Goal: Information Seeking & Learning: Learn about a topic

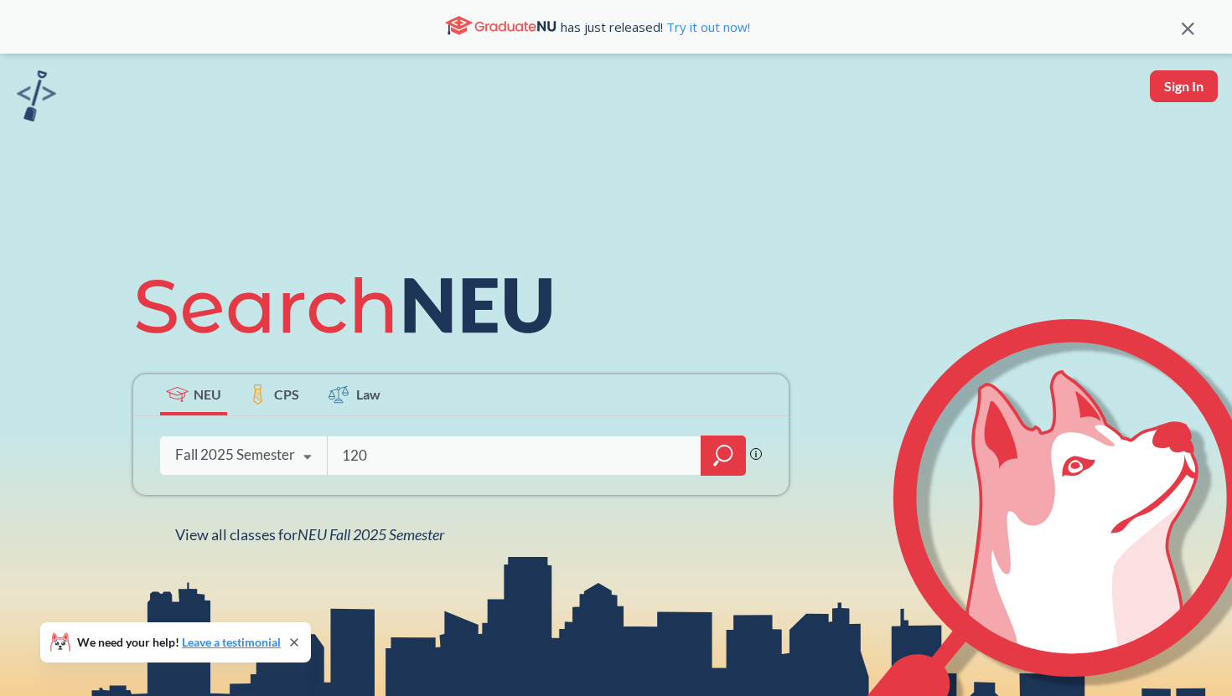
type input "1203"
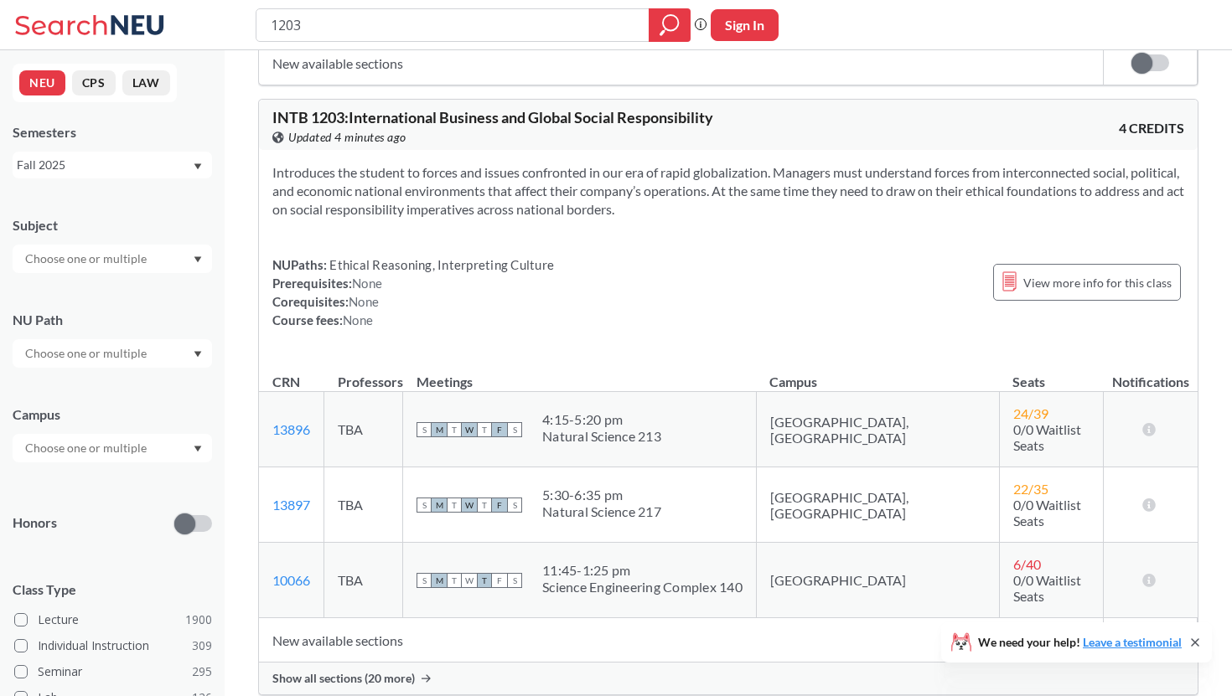
scroll to position [889, 0]
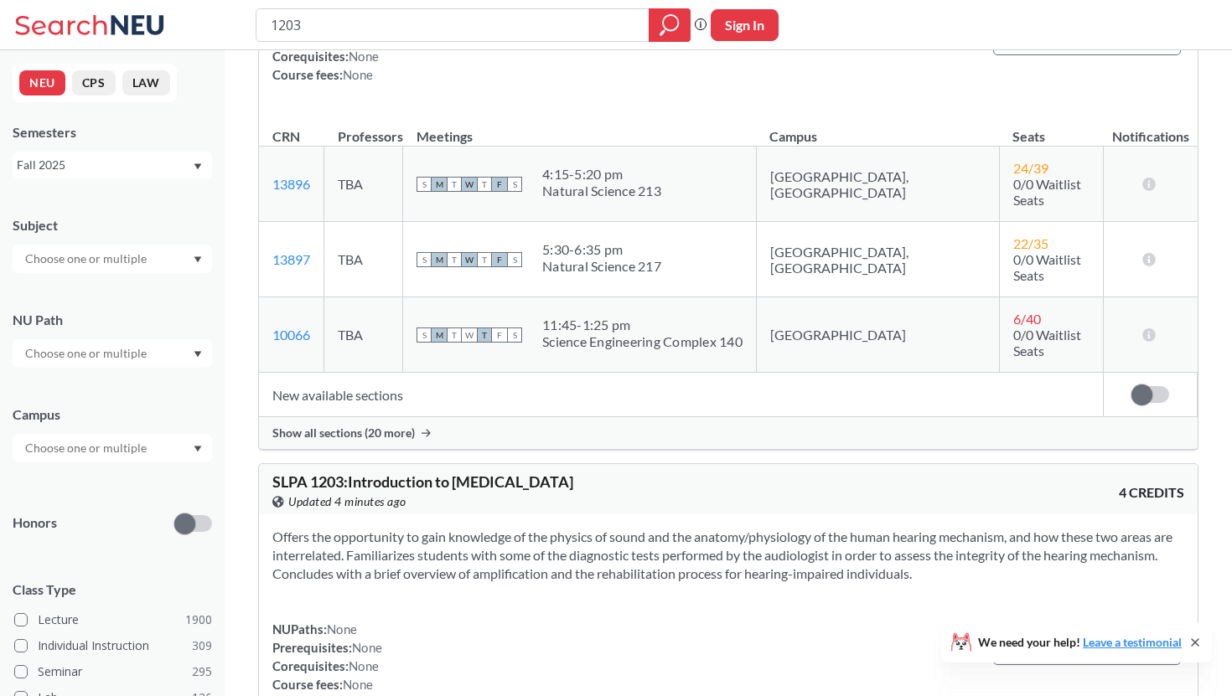
click at [399, 426] on span "Show all sections (20 more)" at bounding box center [343, 433] width 142 height 15
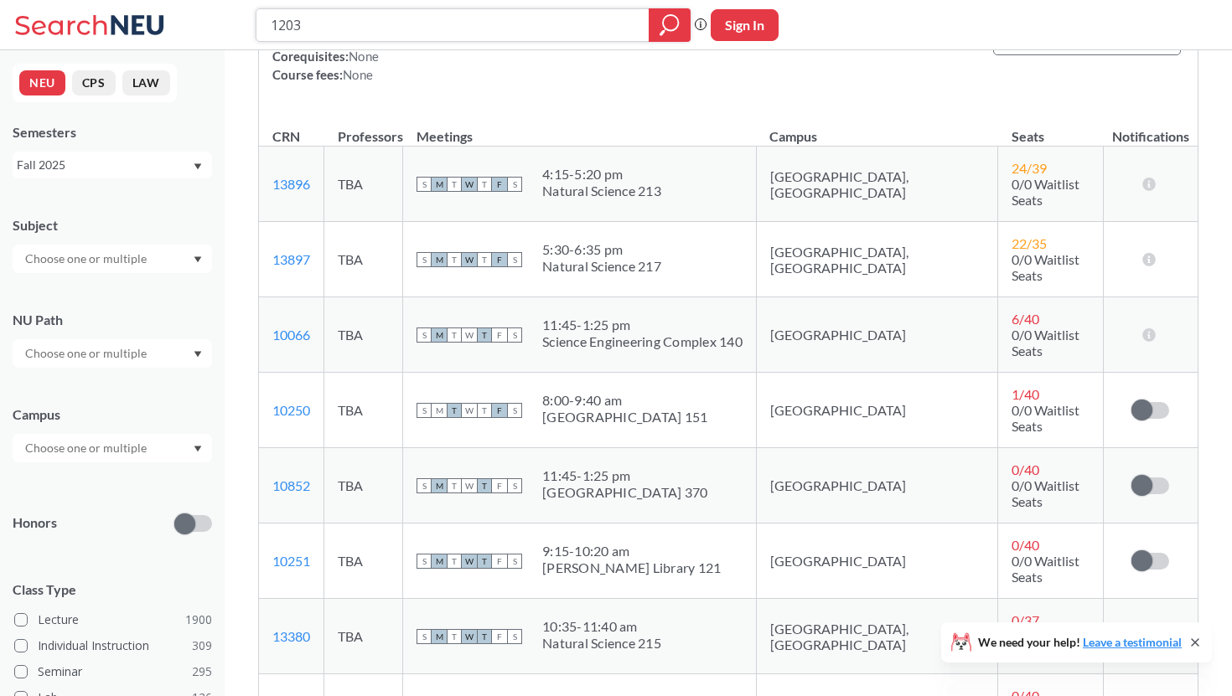
drag, startPoint x: 363, startPoint y: 38, endPoint x: 230, endPoint y: 28, distance: 132.8
click at [230, 28] on div "1203 Phrase search guarantees the exact search appears in the results. Ex. If y…" at bounding box center [616, 25] width 1232 height 50
type input "2201"
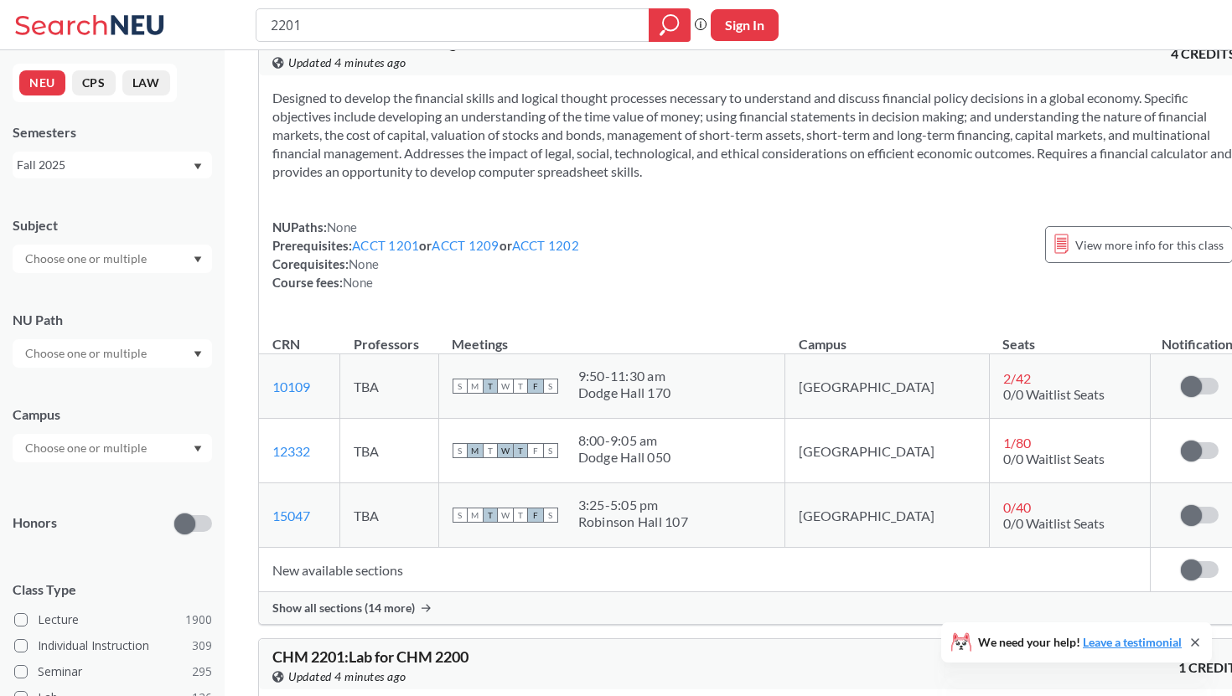
scroll to position [49, 0]
click at [291, 385] on link "10109" at bounding box center [291, 385] width 38 height 16
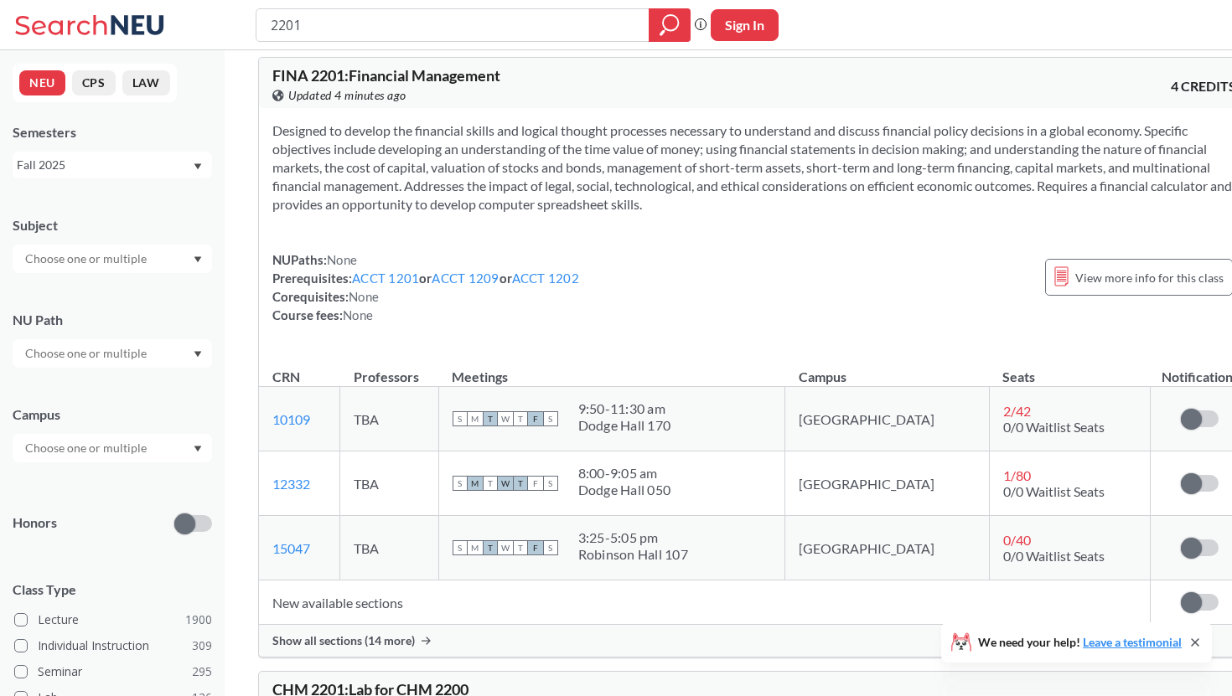
scroll to position [0, 0]
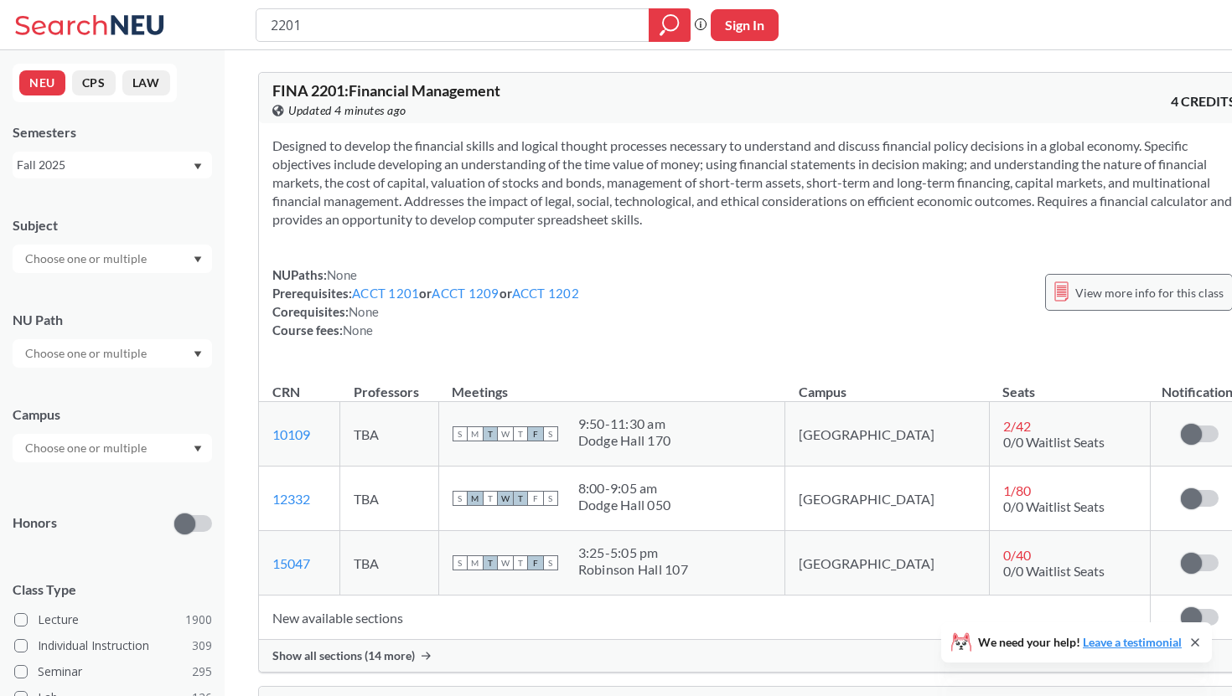
click at [1075, 288] on span "View more info for this class" at bounding box center [1149, 292] width 148 height 21
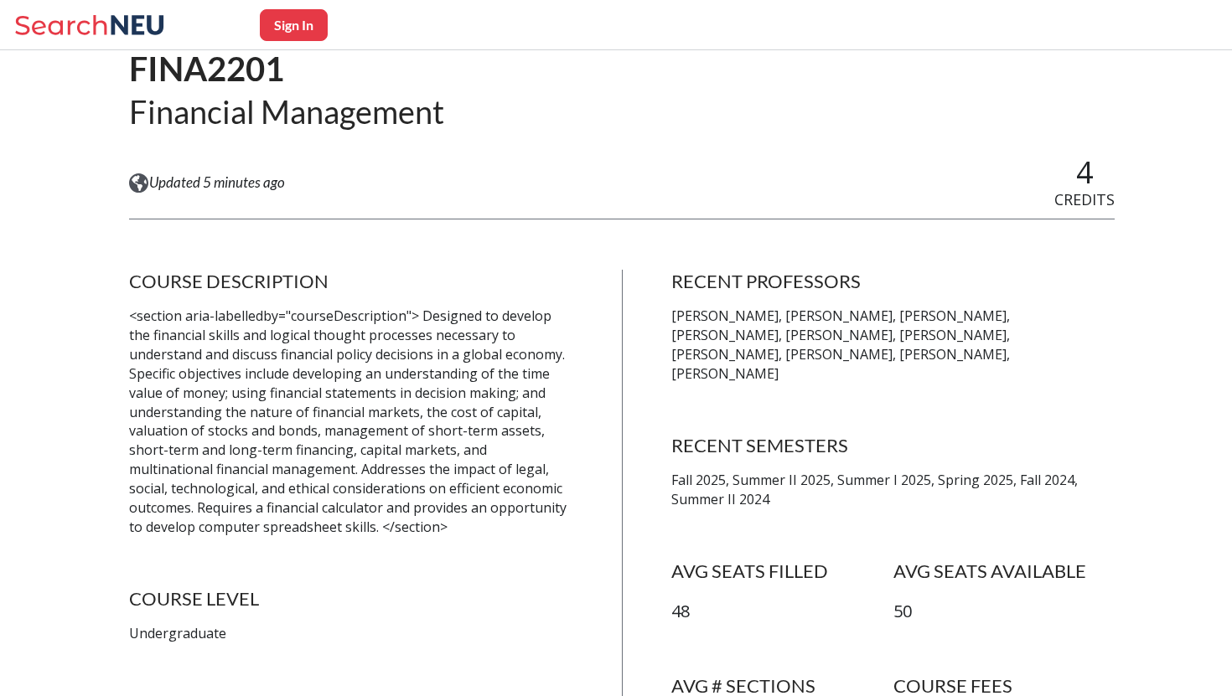
scroll to position [266, 0]
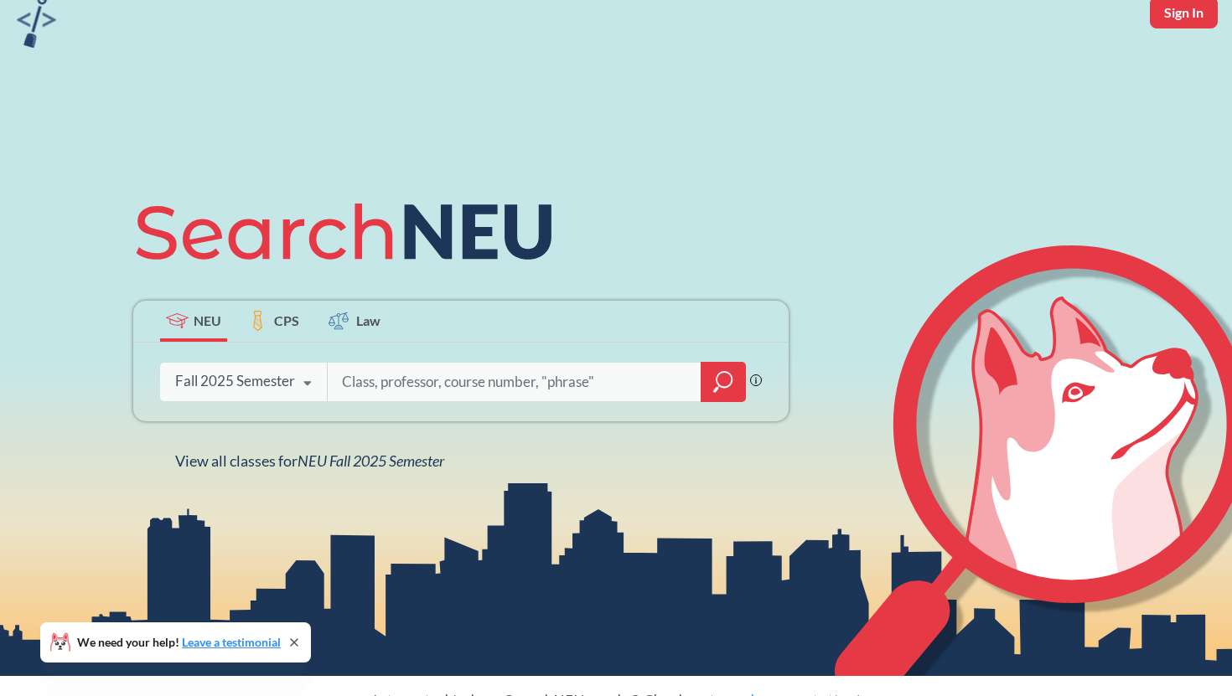
scroll to position [186, 0]
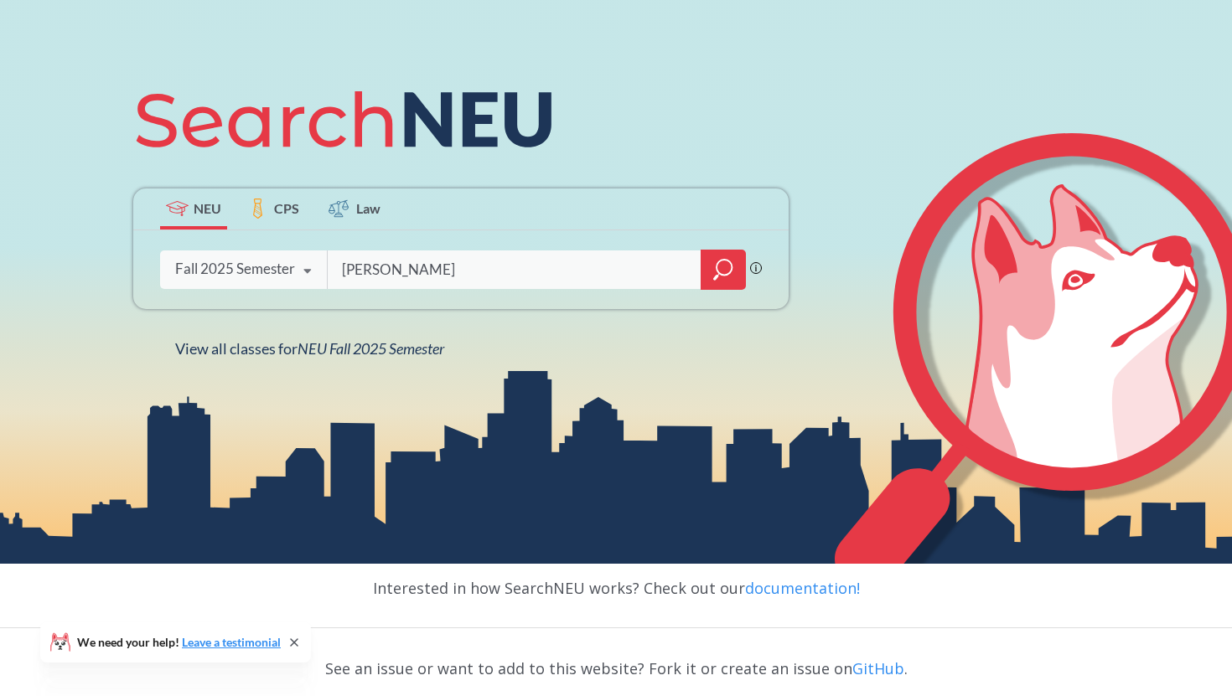
type input "crime"
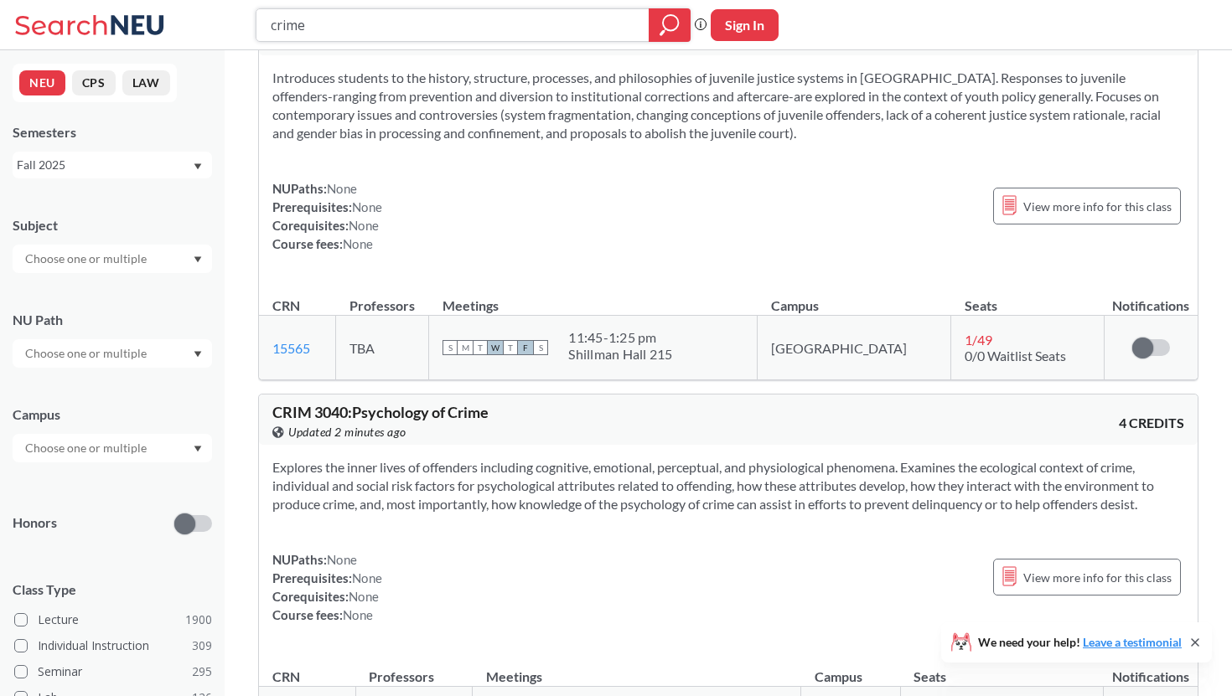
scroll to position [757, 0]
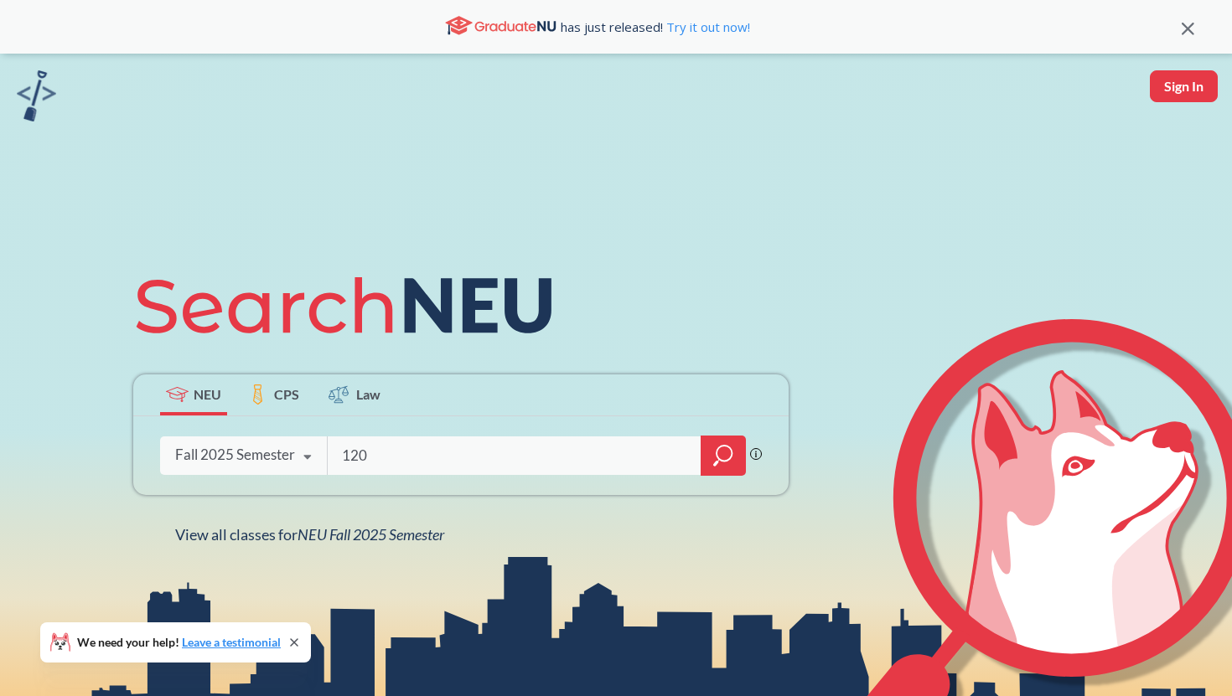
type input "1203"
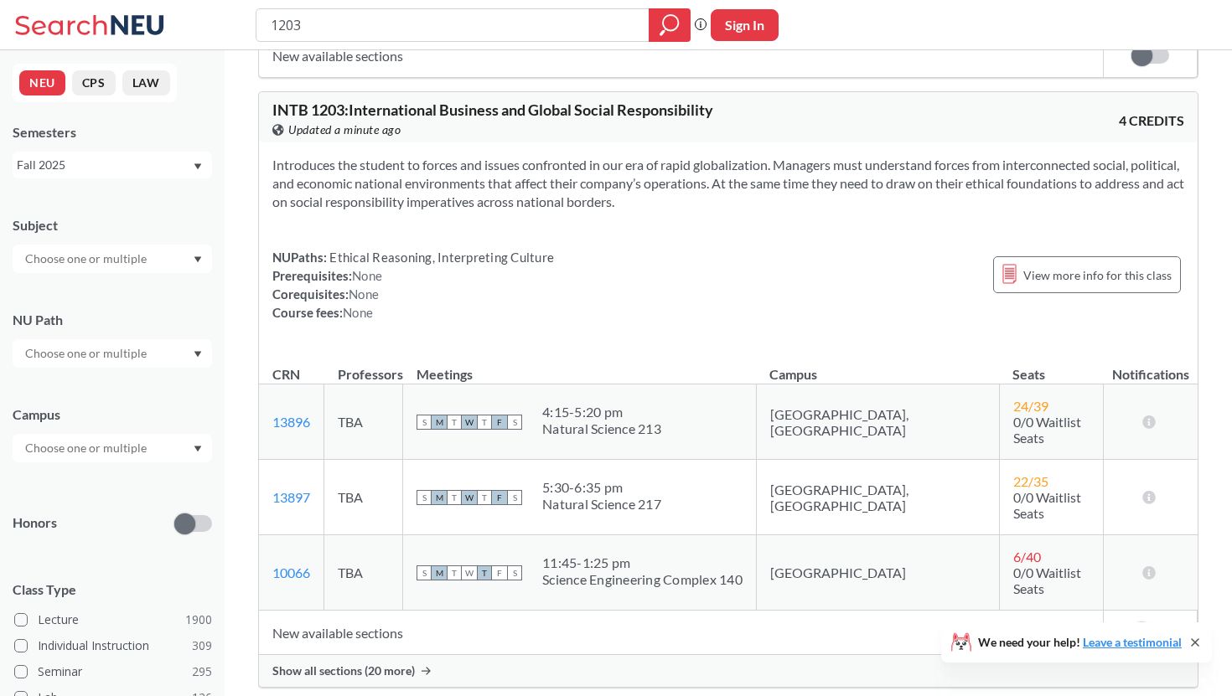
scroll to position [653, 0]
click at [363, 661] on span "Show all sections (20 more)" at bounding box center [343, 668] width 142 height 15
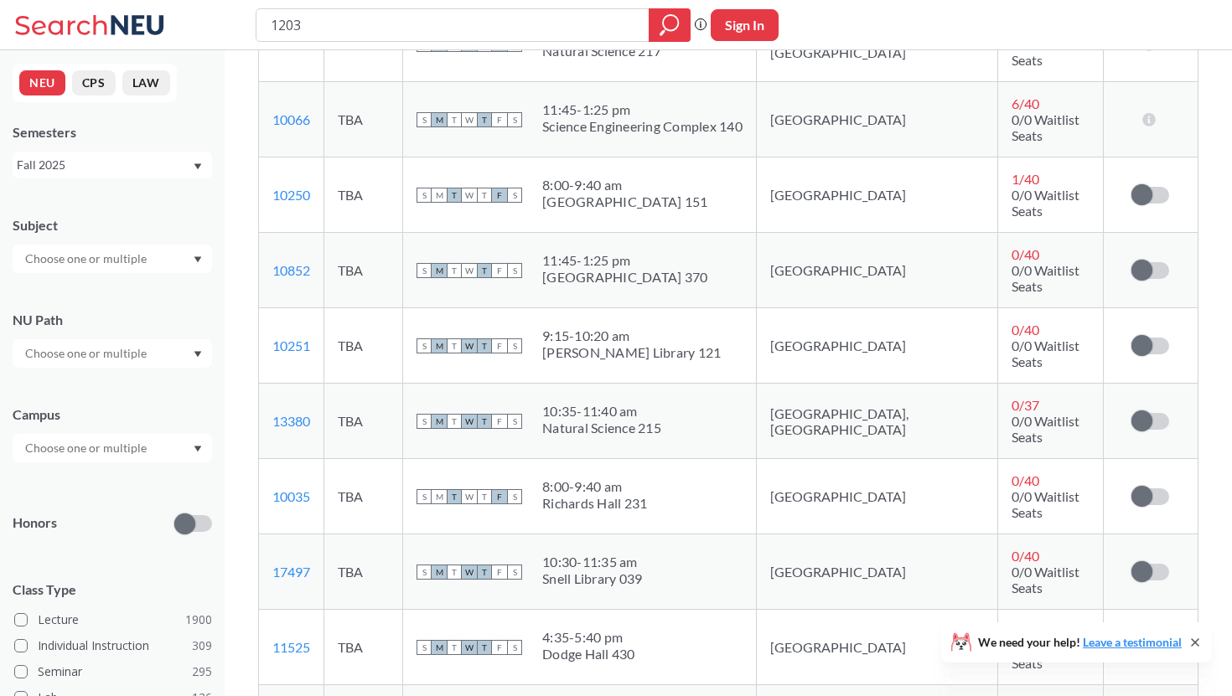
scroll to position [1100, 0]
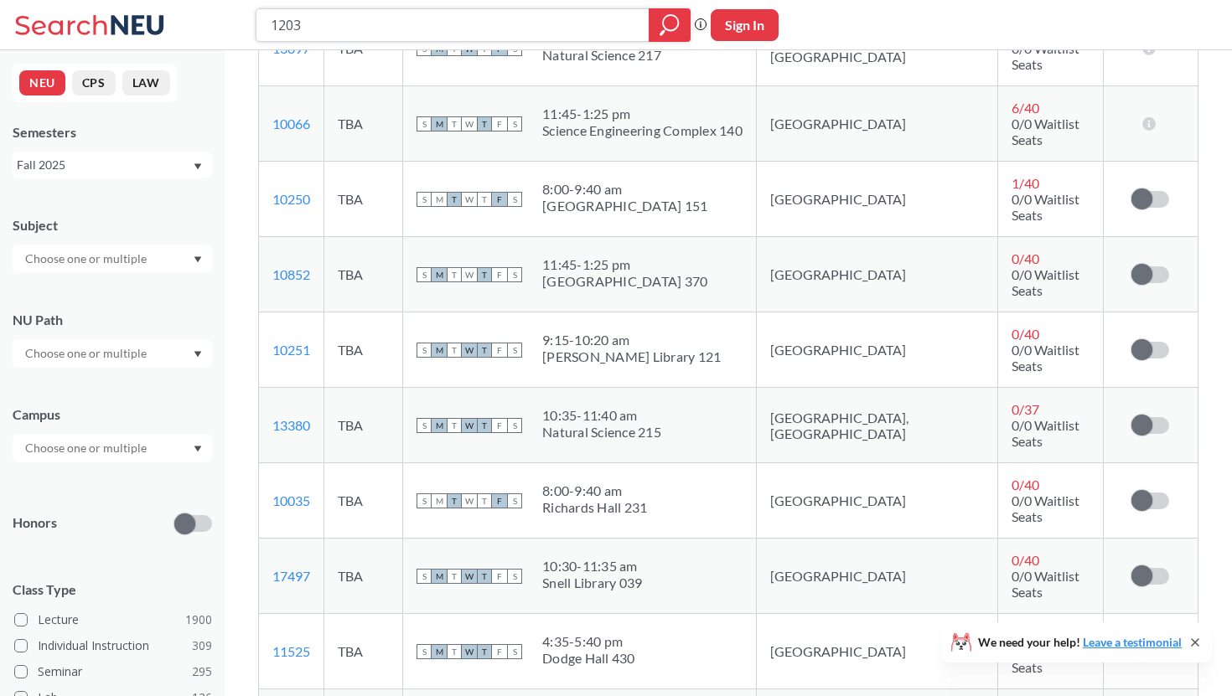
drag, startPoint x: 381, startPoint y: 24, endPoint x: 118, endPoint y: 8, distance: 263.5
click at [118, 8] on div "1203 Phrase search guarantees the exact search appears in the results. Ex. If y…" at bounding box center [616, 25] width 1232 height 50
type input "2315"
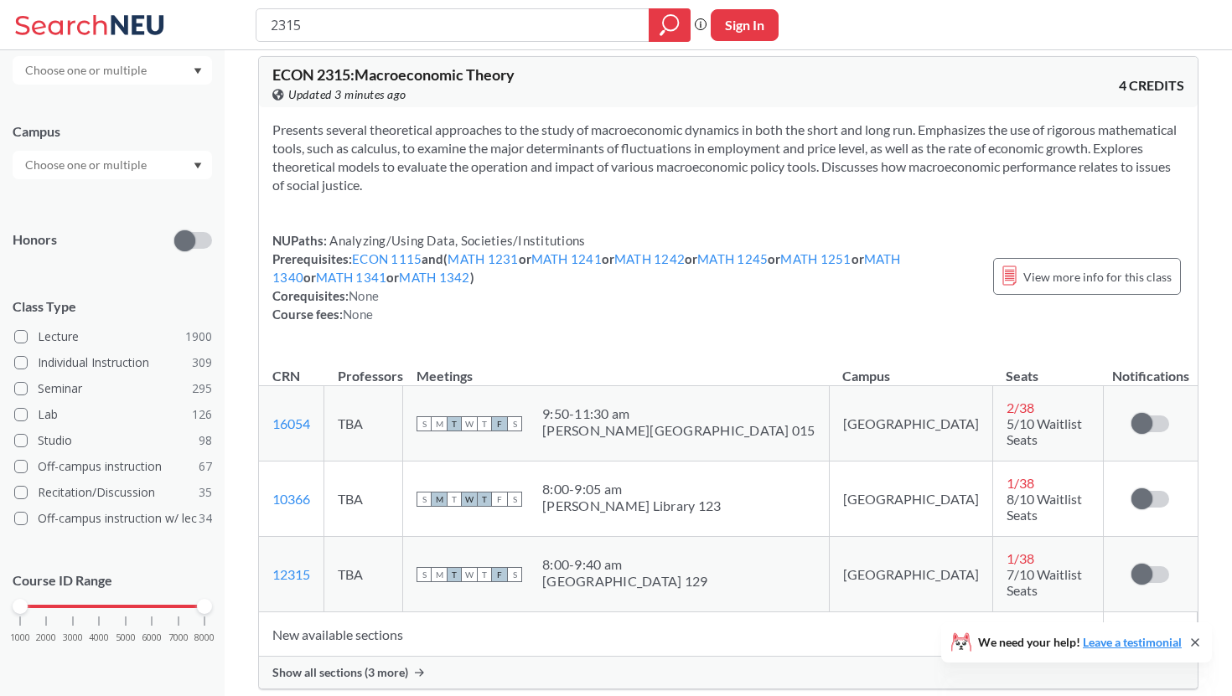
scroll to position [381, 0]
click at [358, 666] on span "Show all sections (3 more)" at bounding box center [340, 673] width 136 height 15
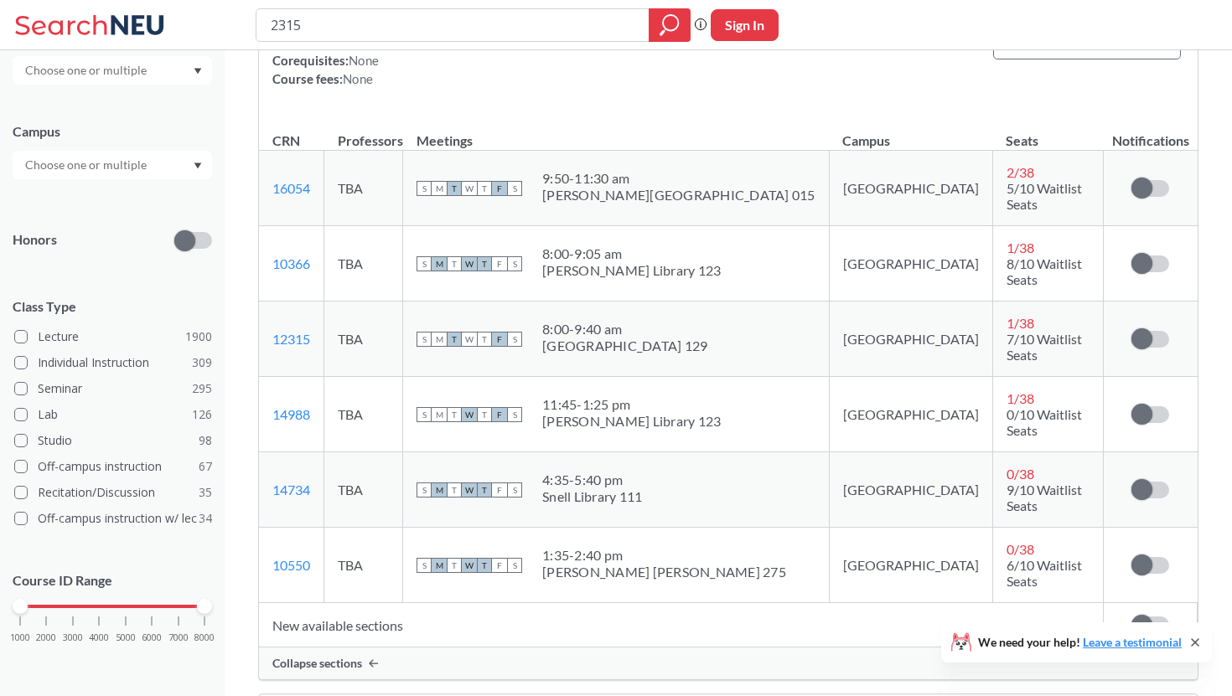
scroll to position [309, 0]
